Goal: Check status: Check status

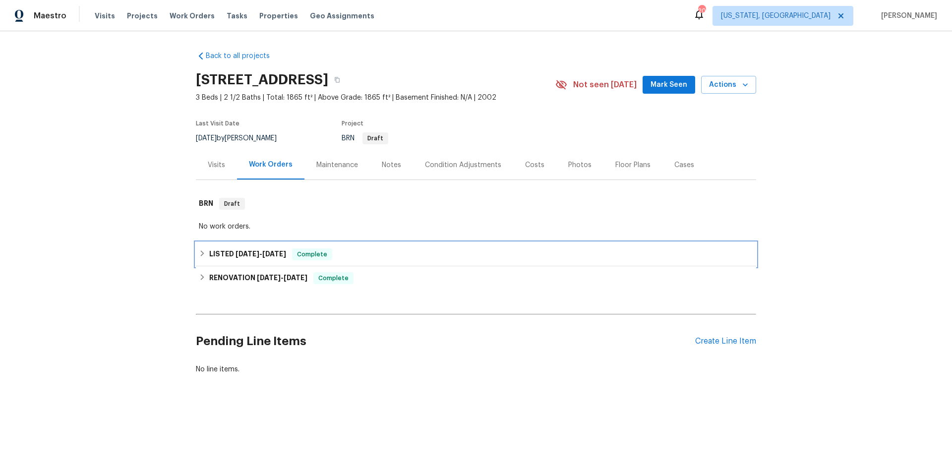
click at [372, 249] on div "LISTED [DATE] - [DATE] Complete" at bounding box center [476, 255] width 555 height 12
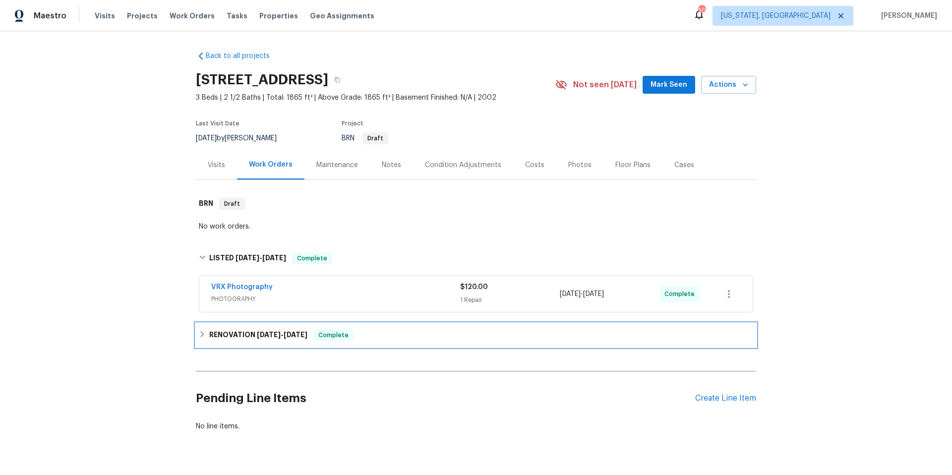
click at [376, 336] on div "RENOVATION [DATE] - [DATE] Complete" at bounding box center [476, 335] width 555 height 12
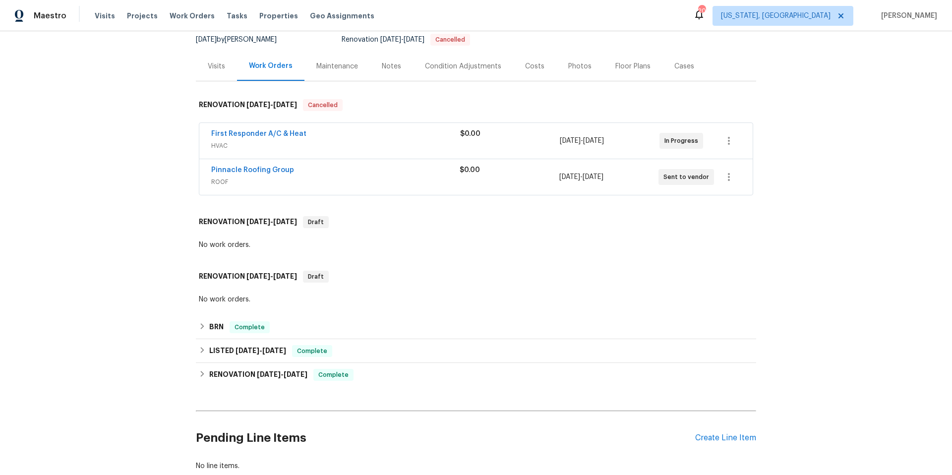
scroll to position [141, 0]
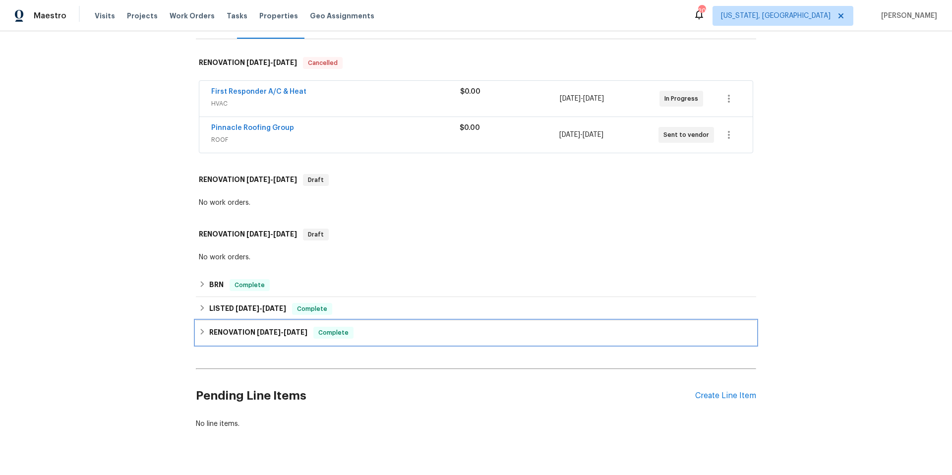
click at [393, 330] on div "RENOVATION 12/10/24 - 12/24/24 Complete" at bounding box center [476, 333] width 555 height 12
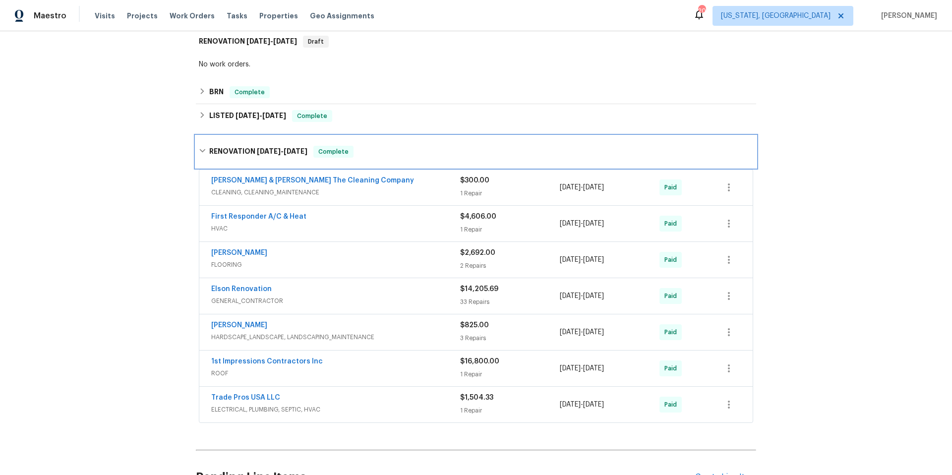
scroll to position [336, 0]
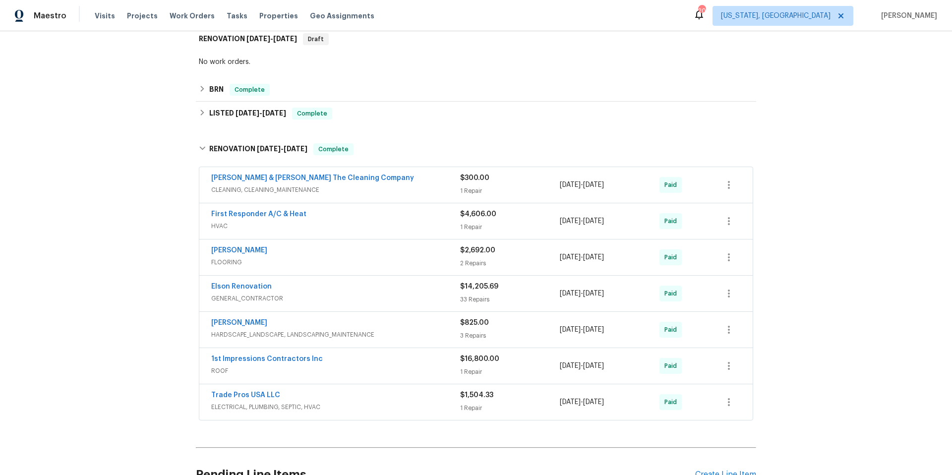
click at [388, 360] on div "1st Impressions Contractors Inc" at bounding box center [335, 360] width 249 height 12
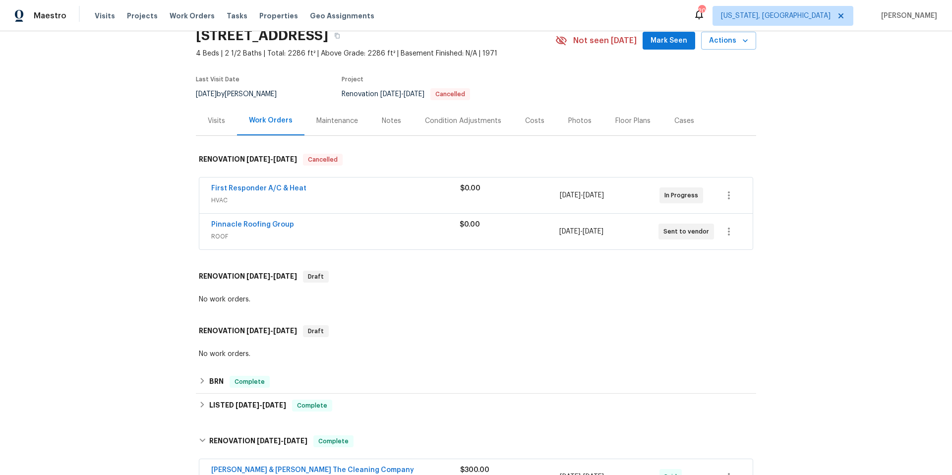
scroll to position [0, 0]
